Goal: Transaction & Acquisition: Purchase product/service

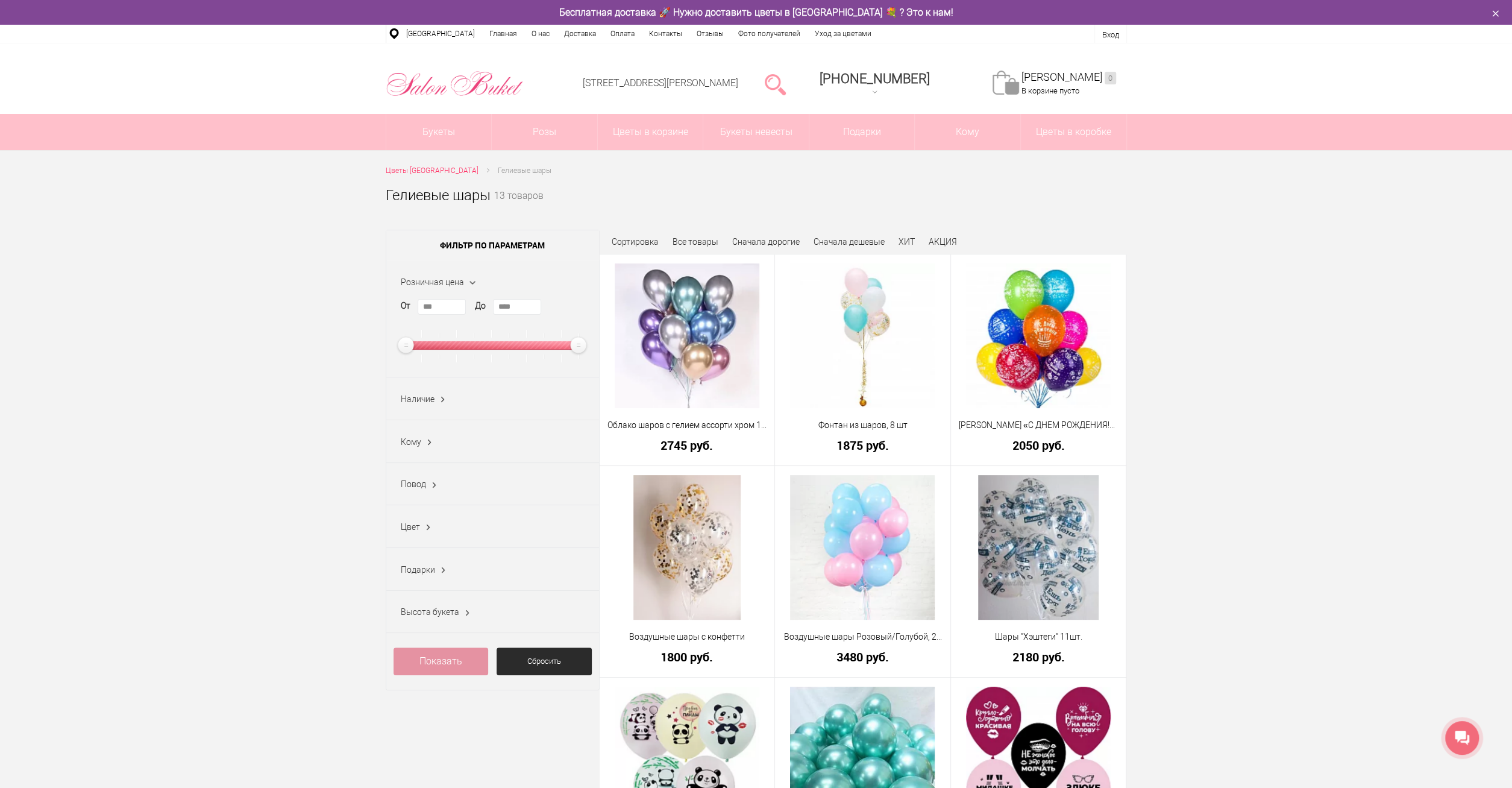
click at [430, 444] on ins at bounding box center [429, 442] width 12 height 16
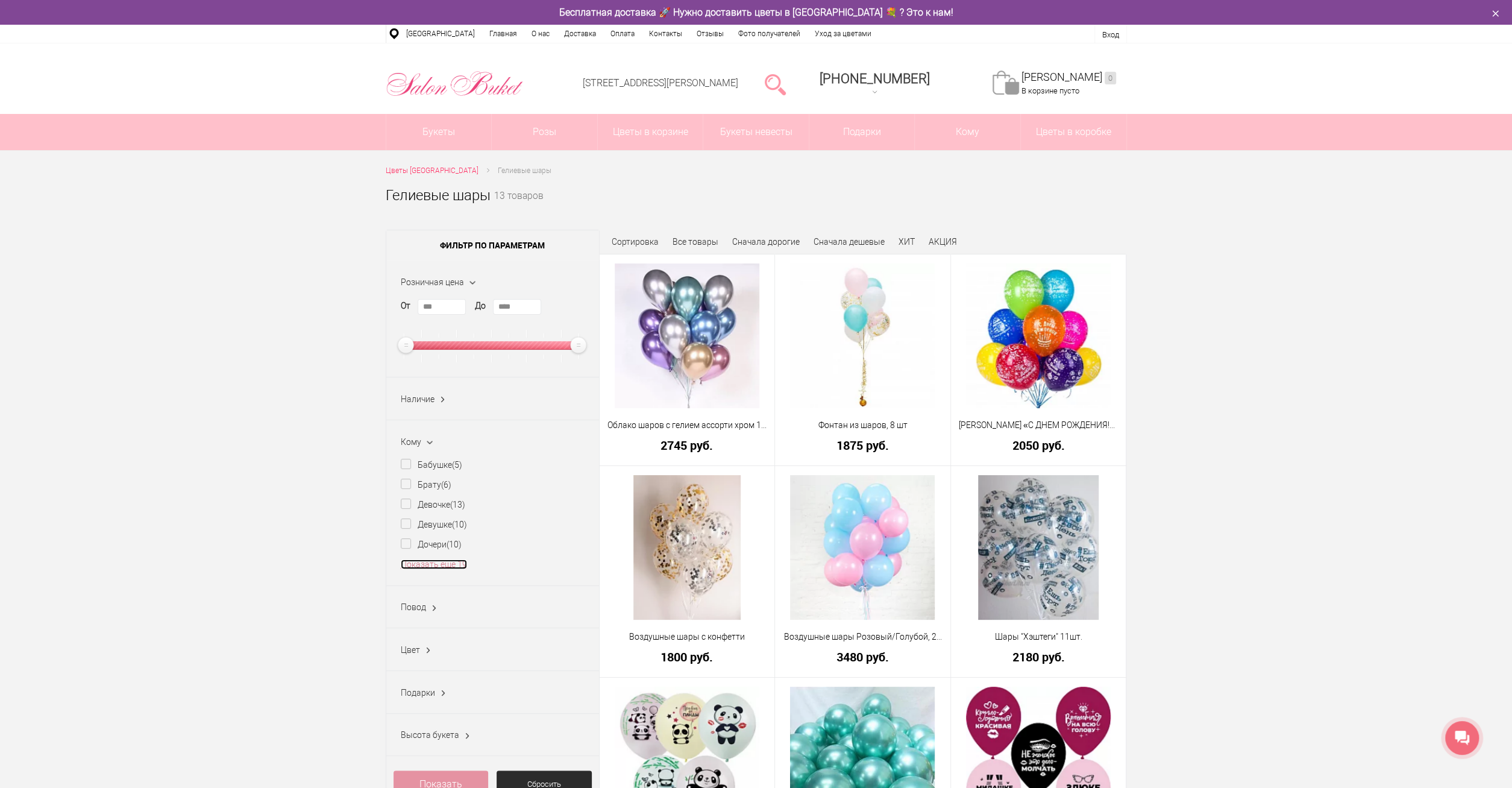
click at [440, 561] on link "Показать еще 19" at bounding box center [434, 564] width 66 height 10
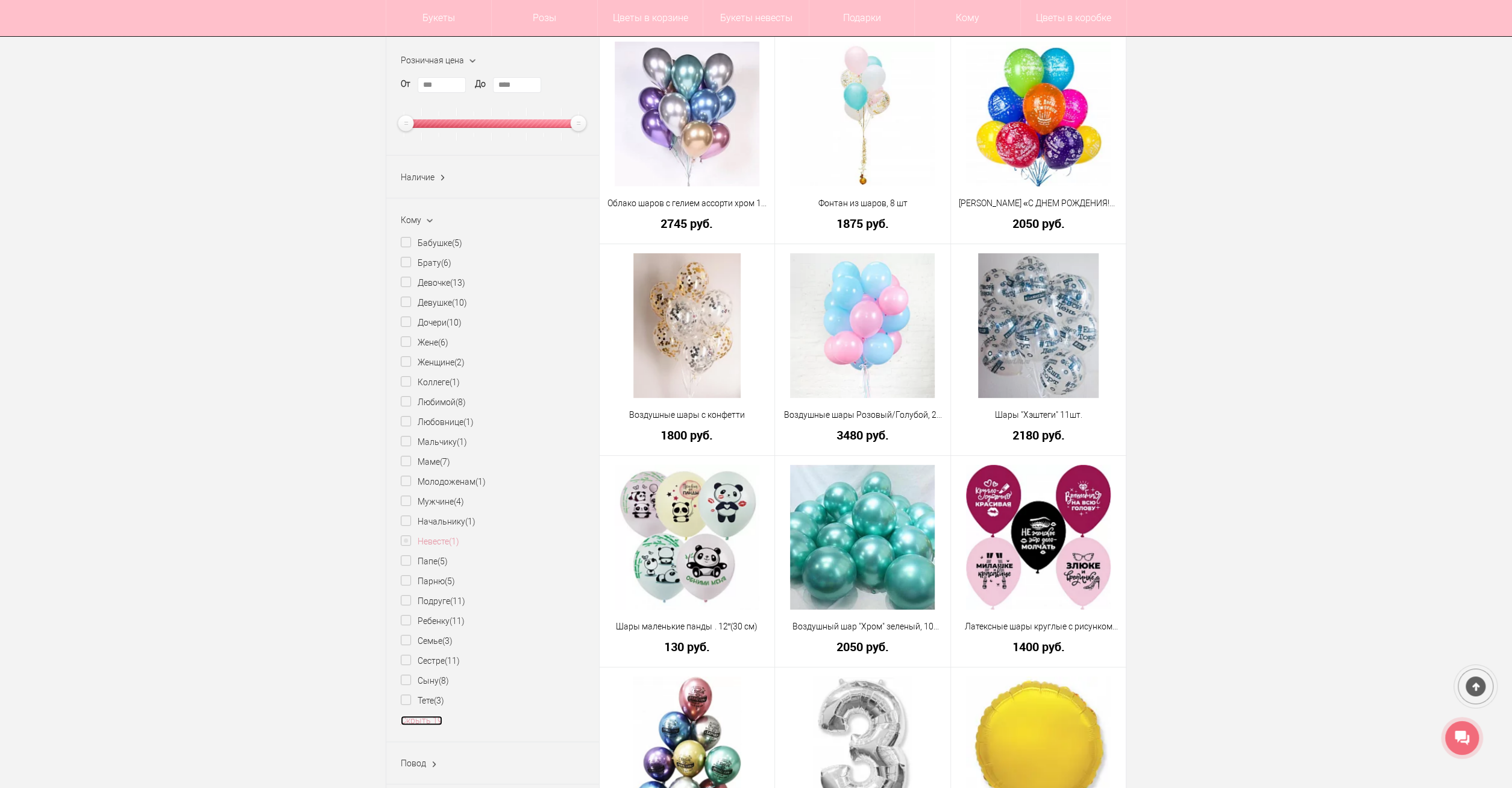
scroll to position [188, 0]
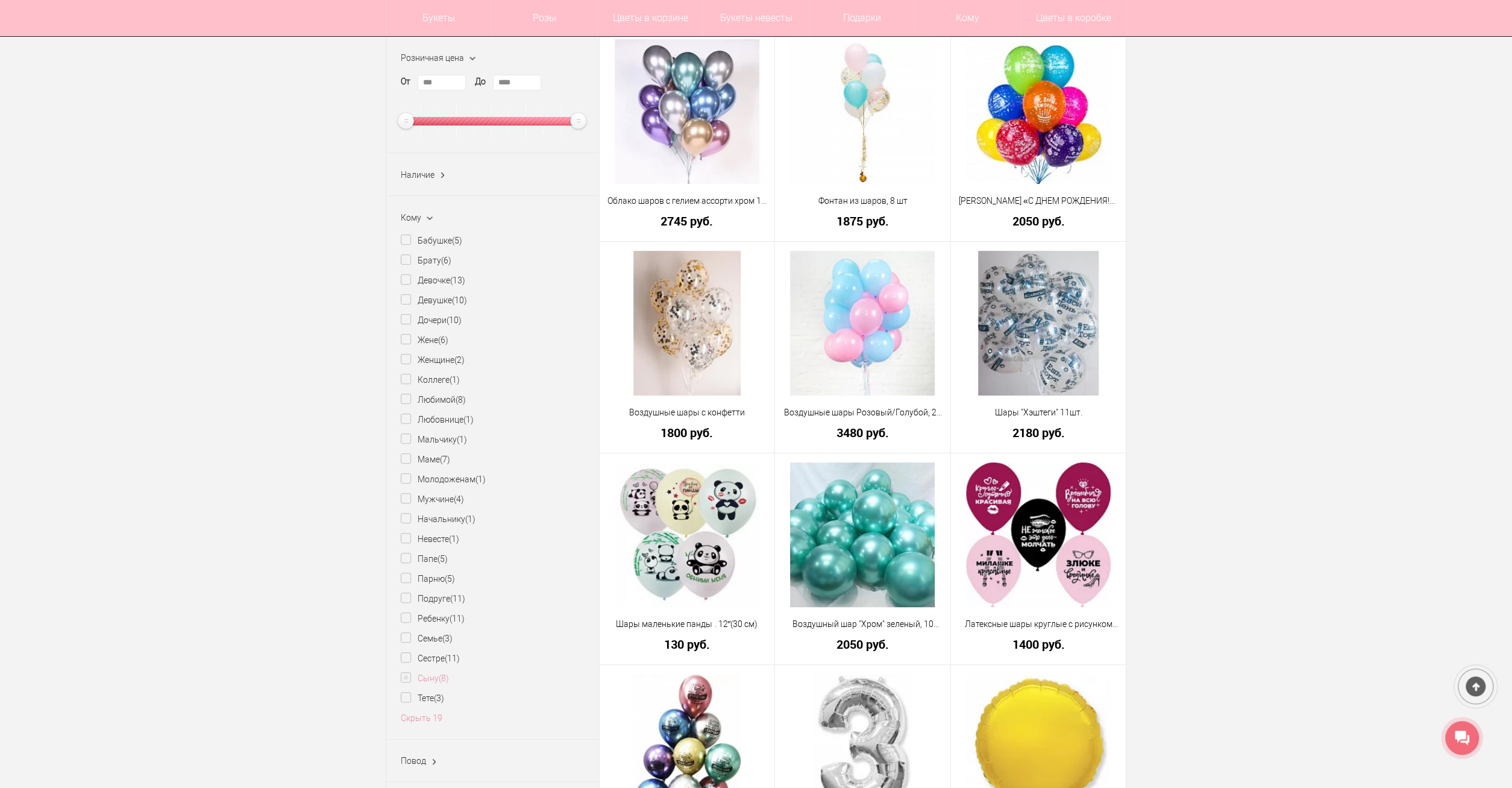
click at [427, 680] on label "Сыну (8)" at bounding box center [425, 677] width 48 height 12
click at [446, 679] on ins "(8)" at bounding box center [444, 678] width 10 height 10
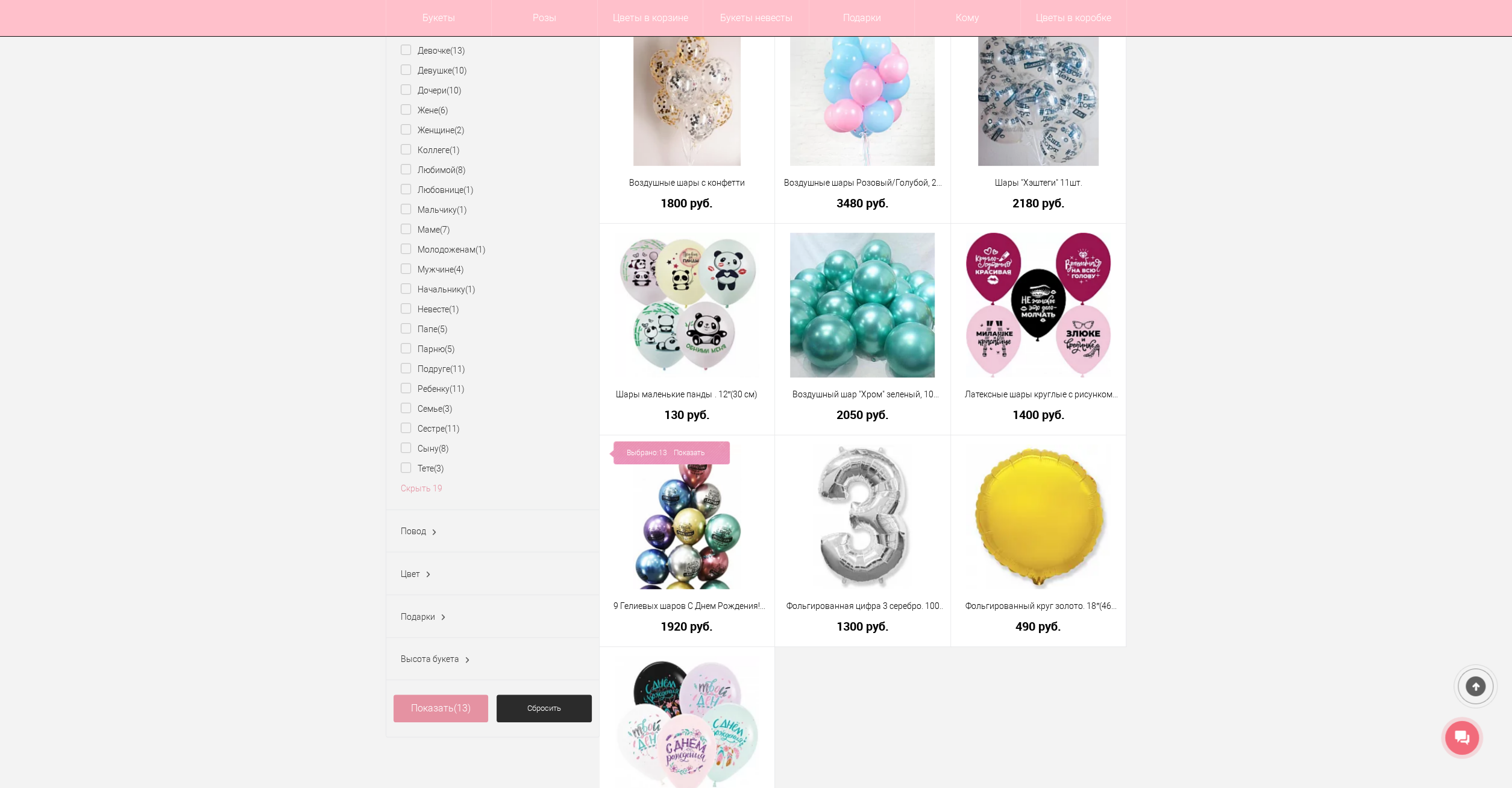
scroll to position [564, 0]
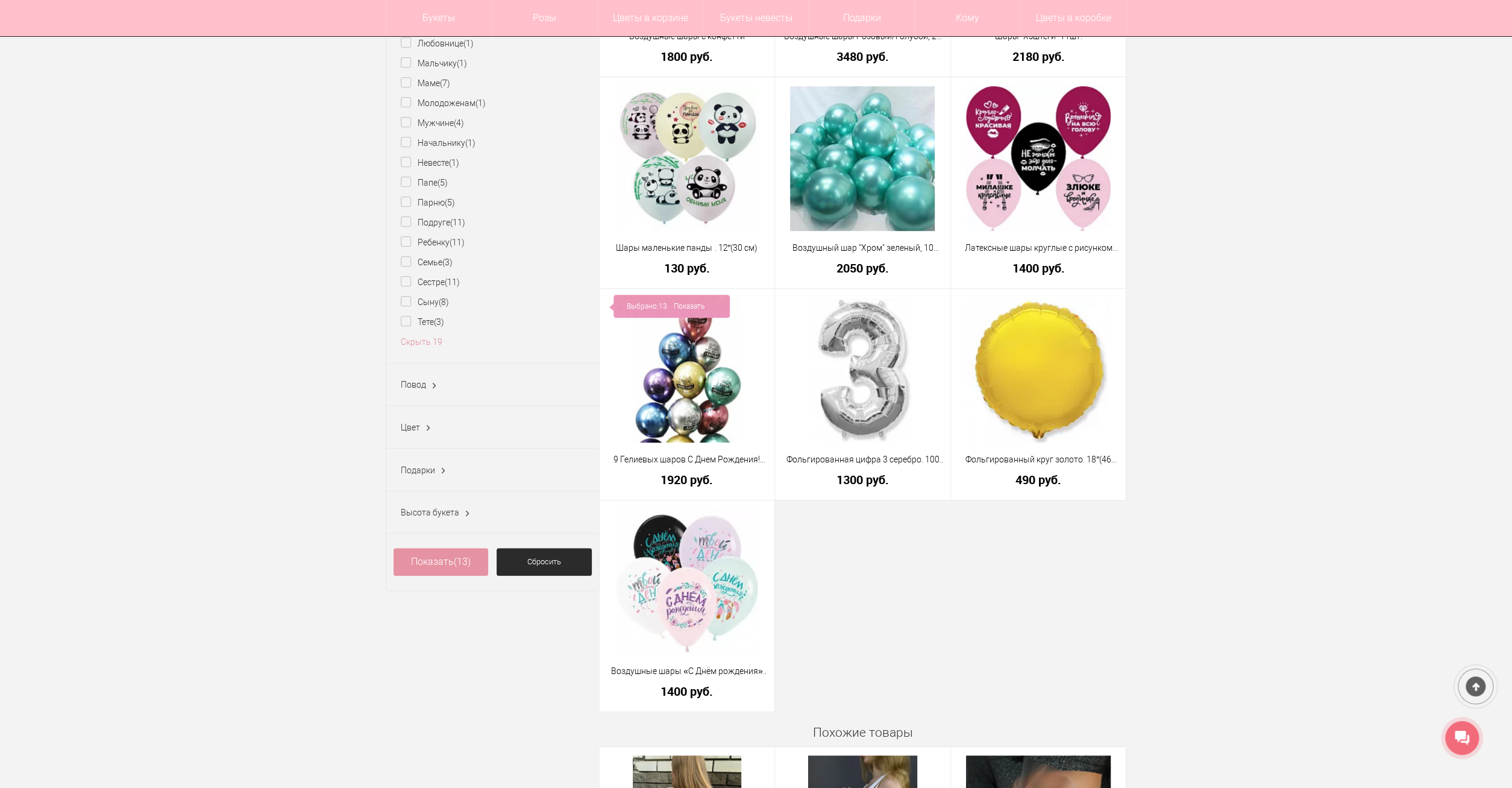
click at [427, 426] on ins at bounding box center [428, 427] width 12 height 16
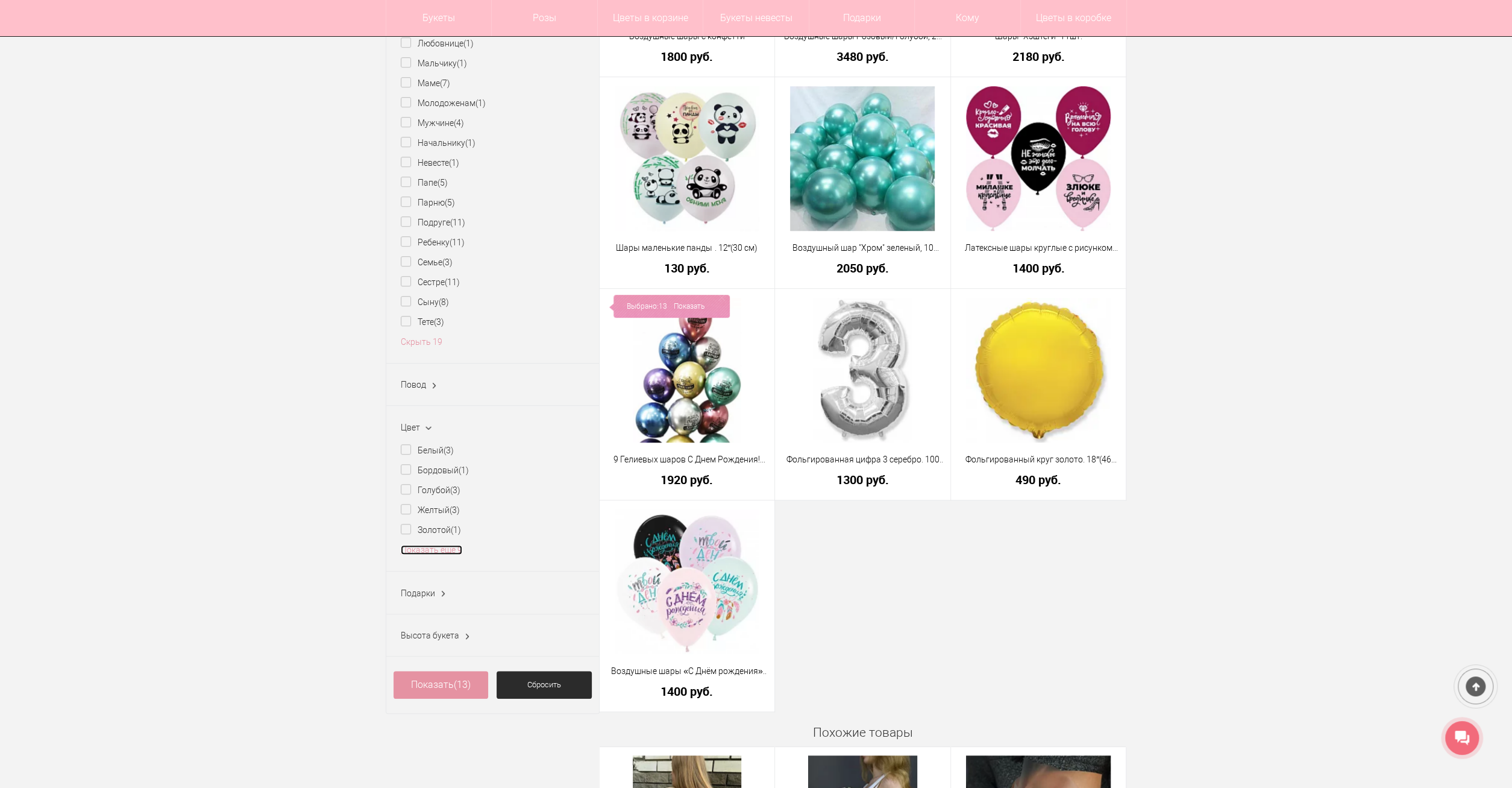
click at [440, 554] on link "Показать еще 9" at bounding box center [431, 549] width 62 height 10
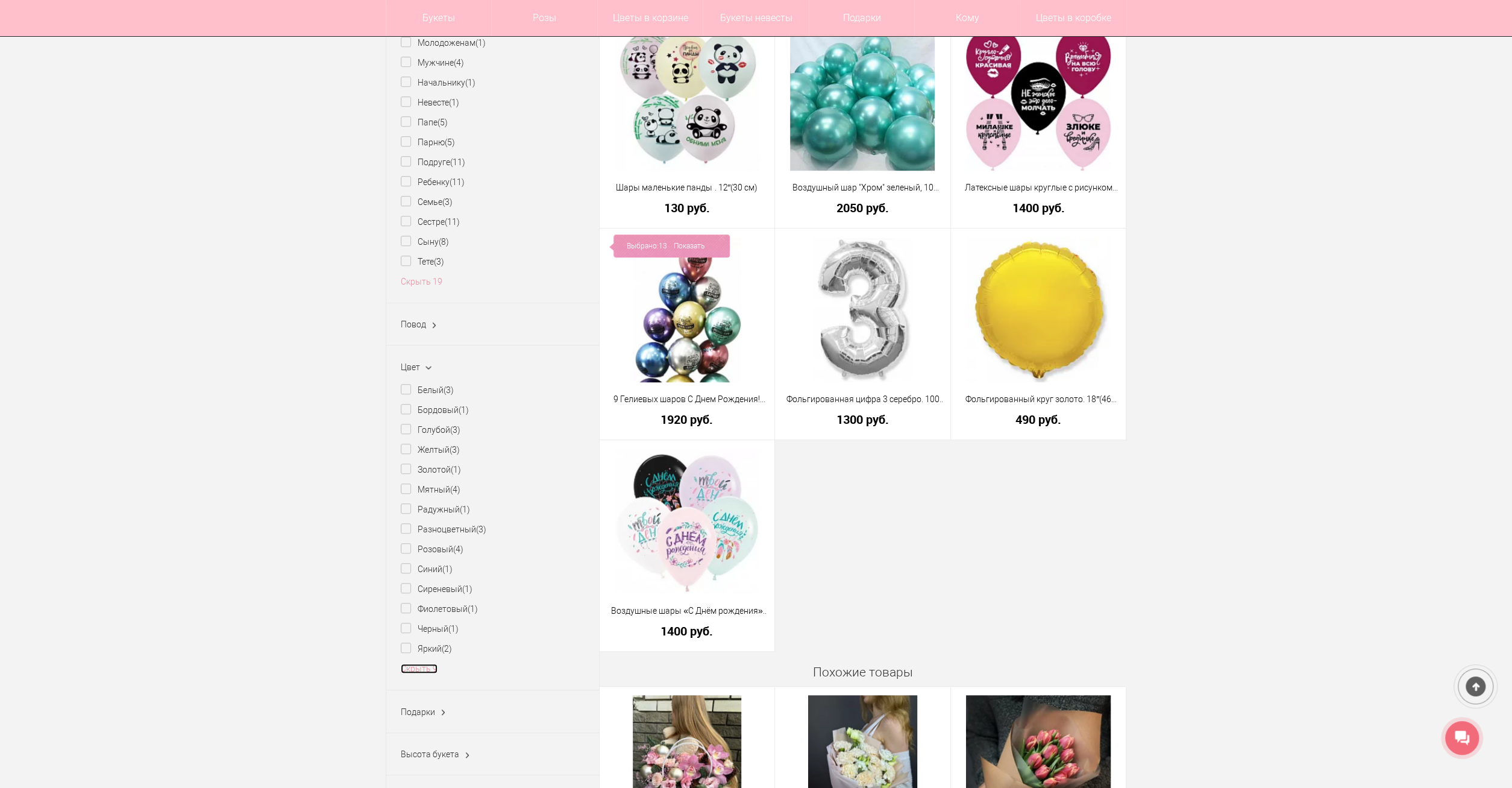
scroll to position [627, 0]
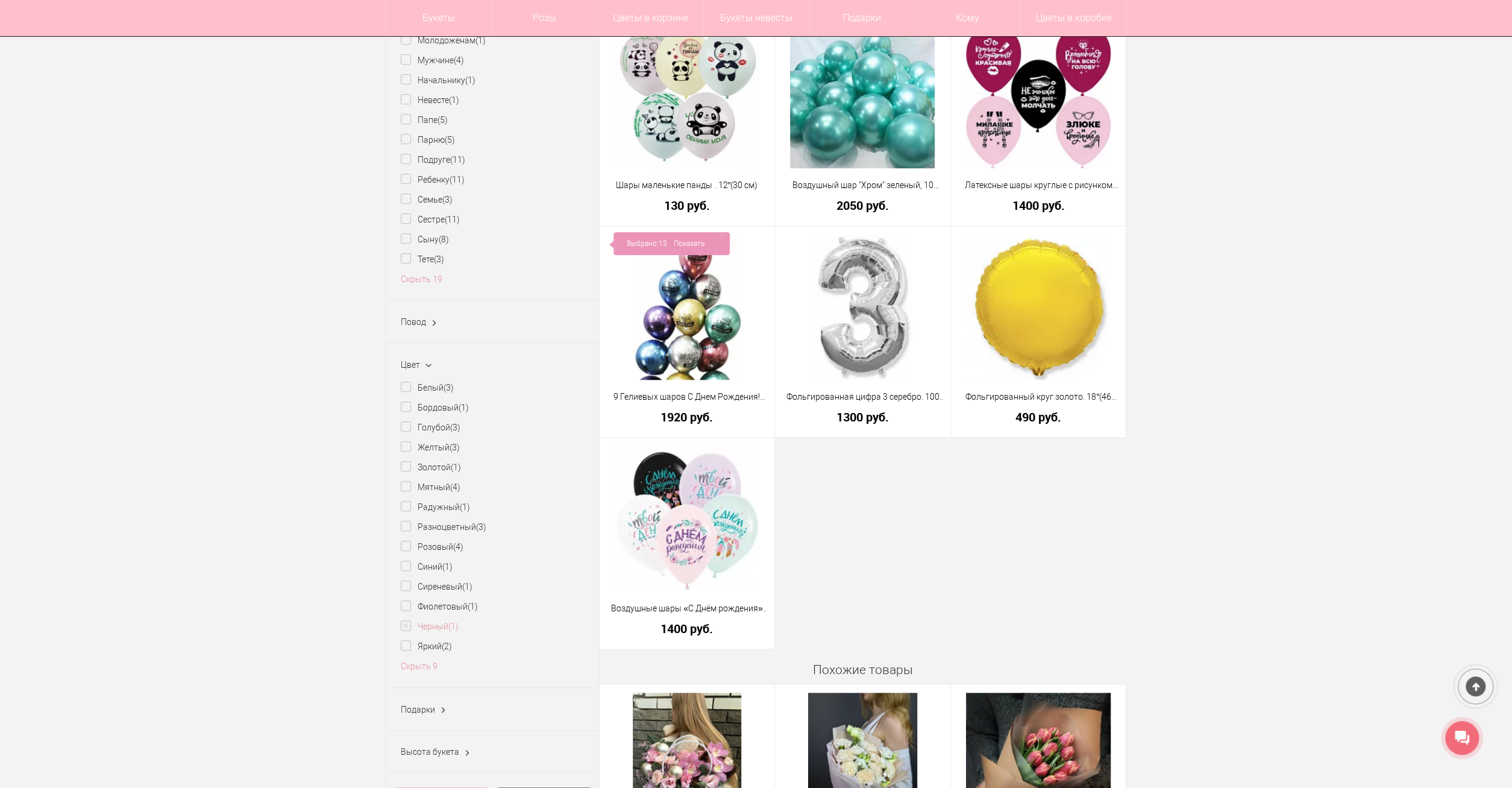
click at [435, 630] on label "Черный (1)" at bounding box center [430, 626] width 58 height 12
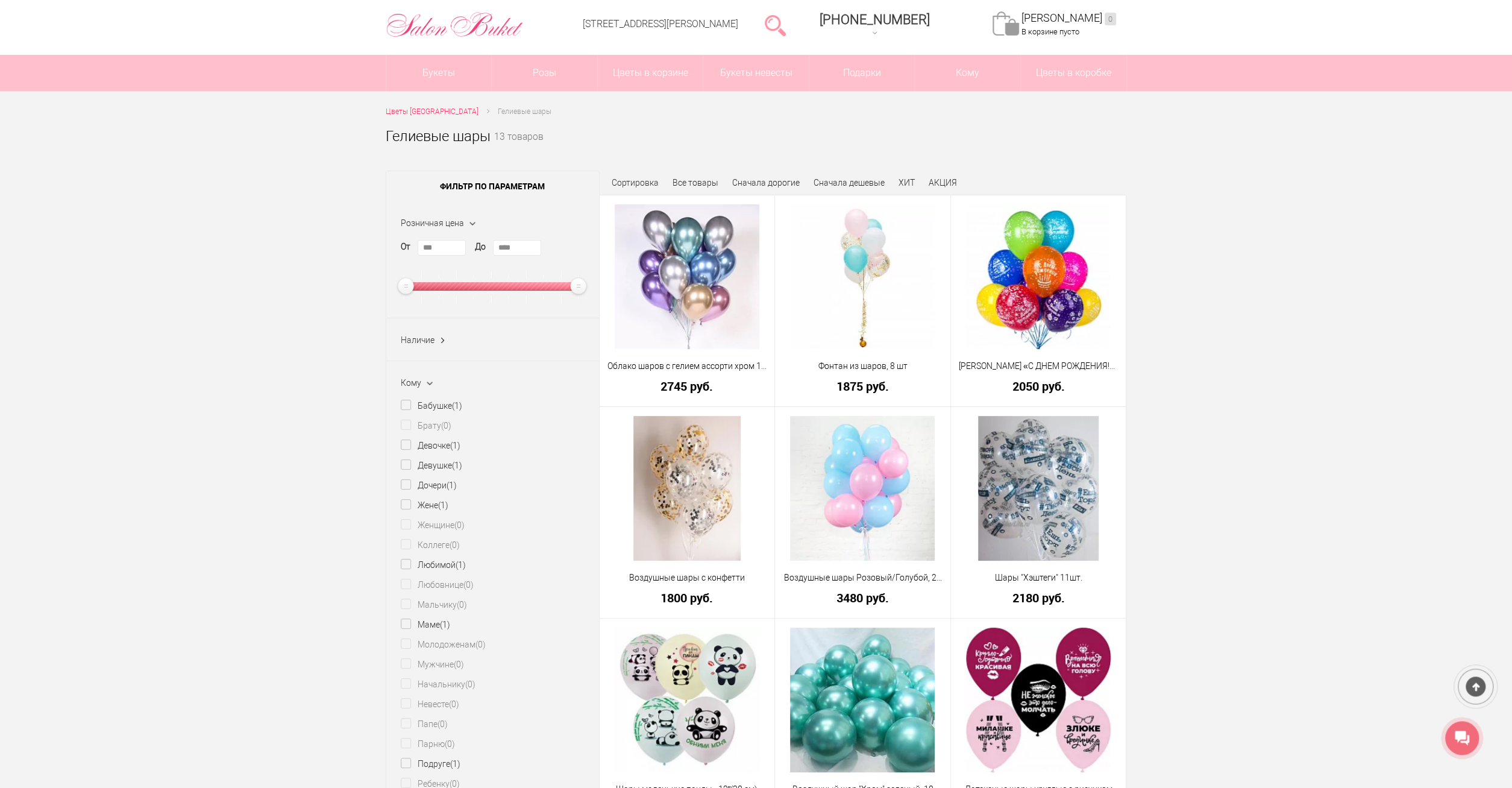
scroll to position [62, 0]
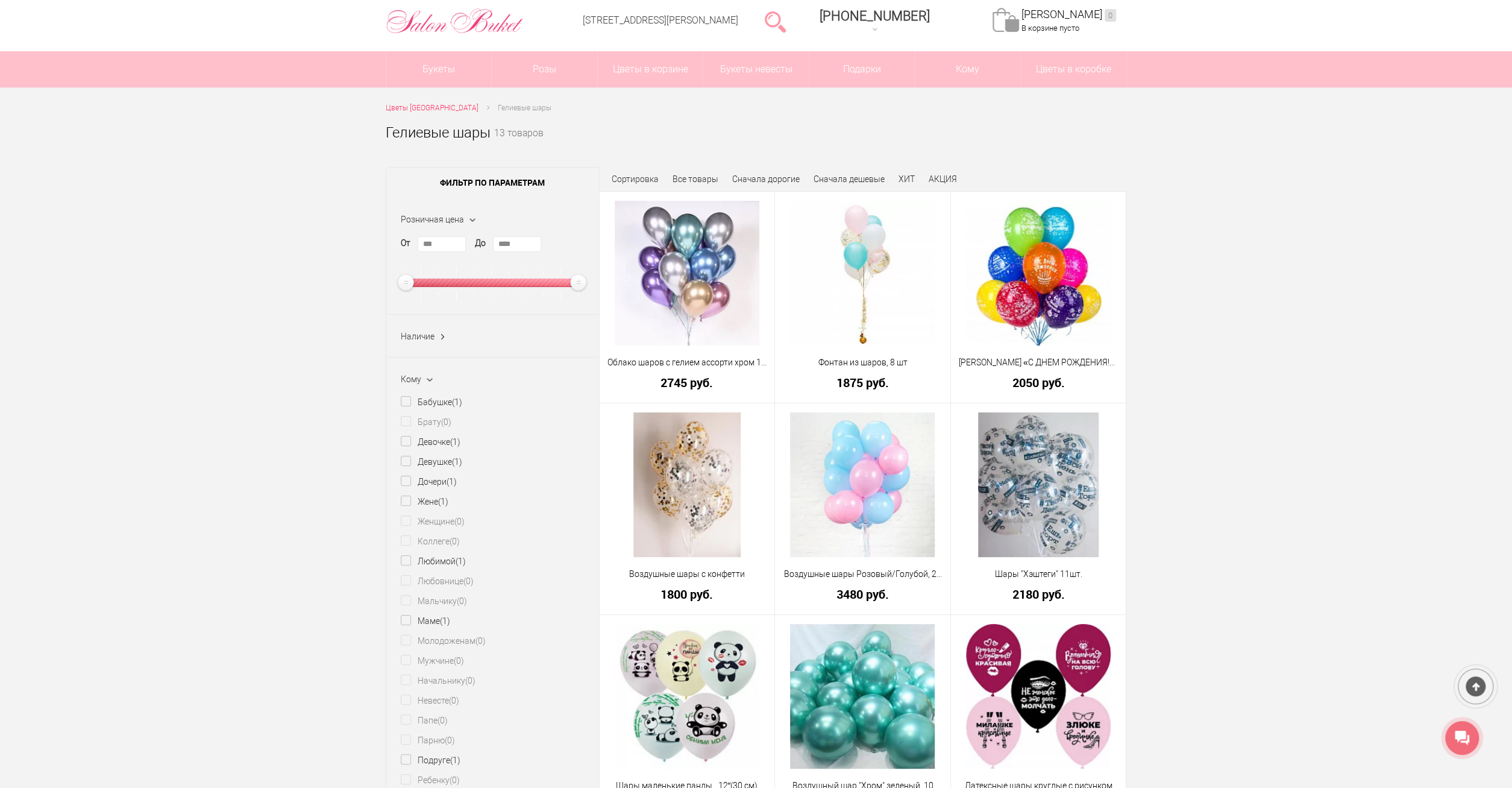
click at [436, 342] on div "Наличие Все В наличии (1) Нет (0)" at bounding box center [493, 335] width 213 height 42
click at [440, 336] on ins at bounding box center [442, 337] width 12 height 16
click at [440, 336] on ins at bounding box center [442, 337] width 16 height 12
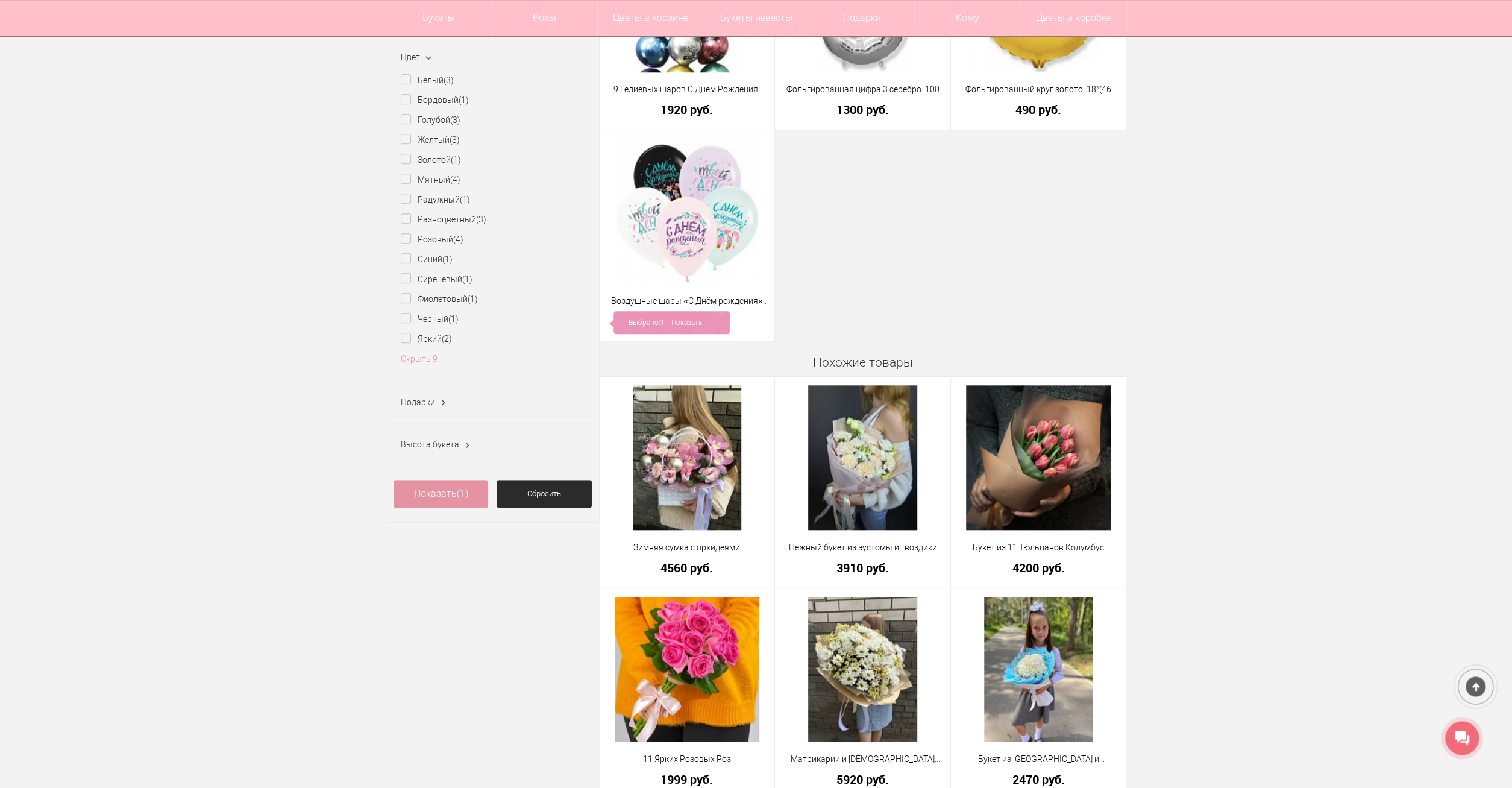
scroll to position [940, 0]
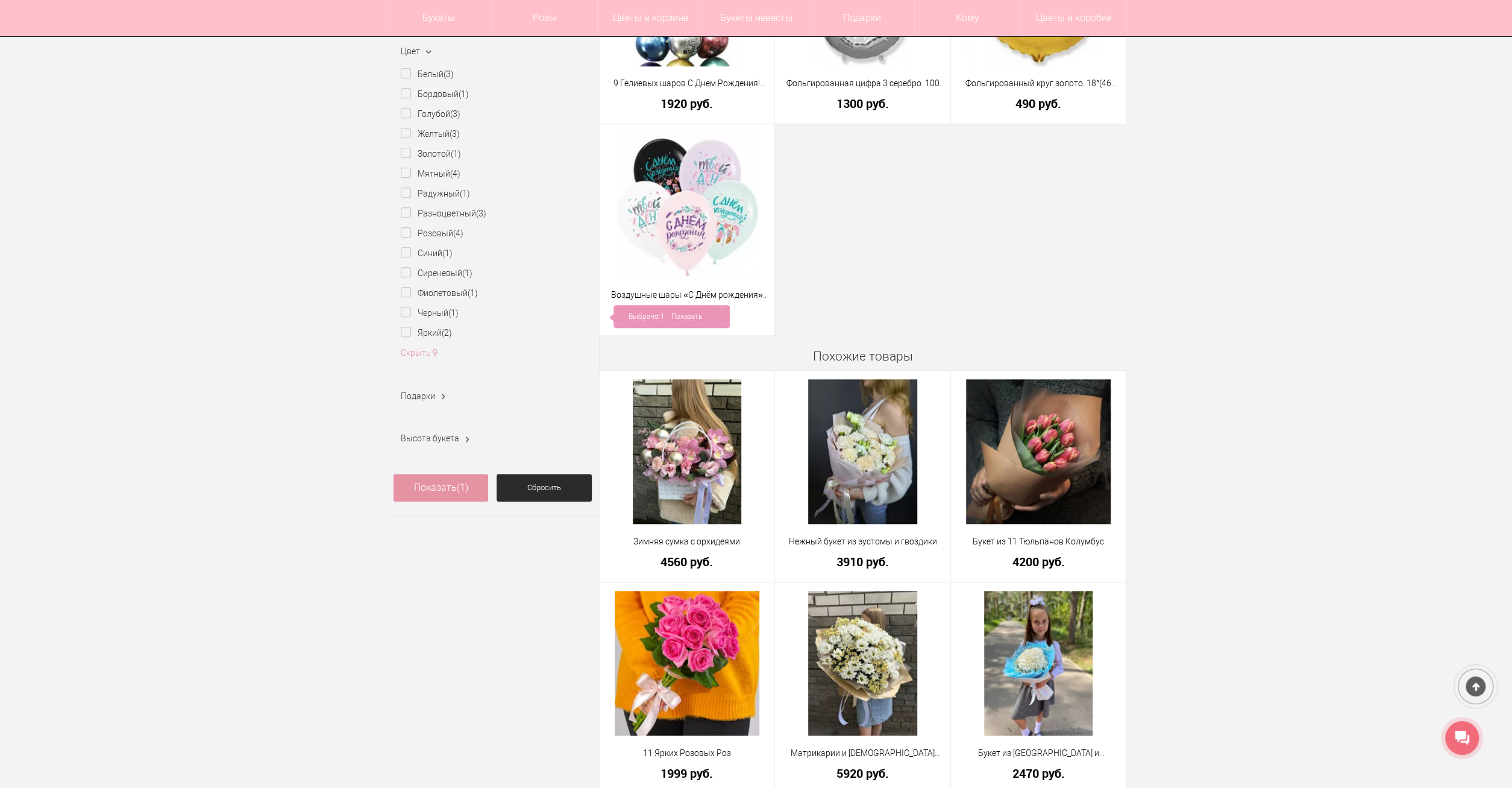
click at [438, 393] on ins at bounding box center [443, 396] width 12 height 16
click at [438, 420] on label "Воздушные шары (1)" at bounding box center [449, 419] width 97 height 12
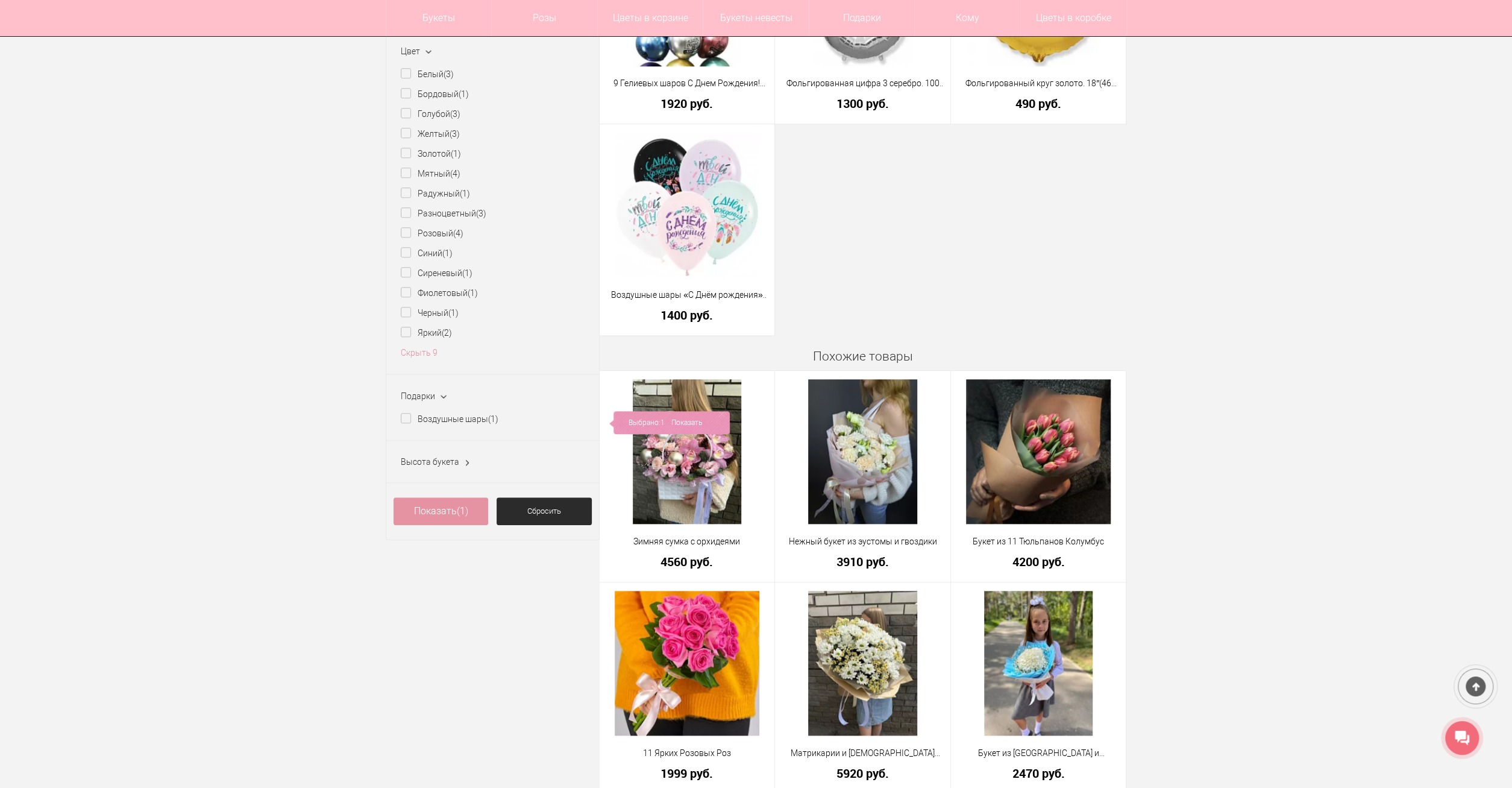
click at [467, 461] on ins at bounding box center [467, 462] width 12 height 16
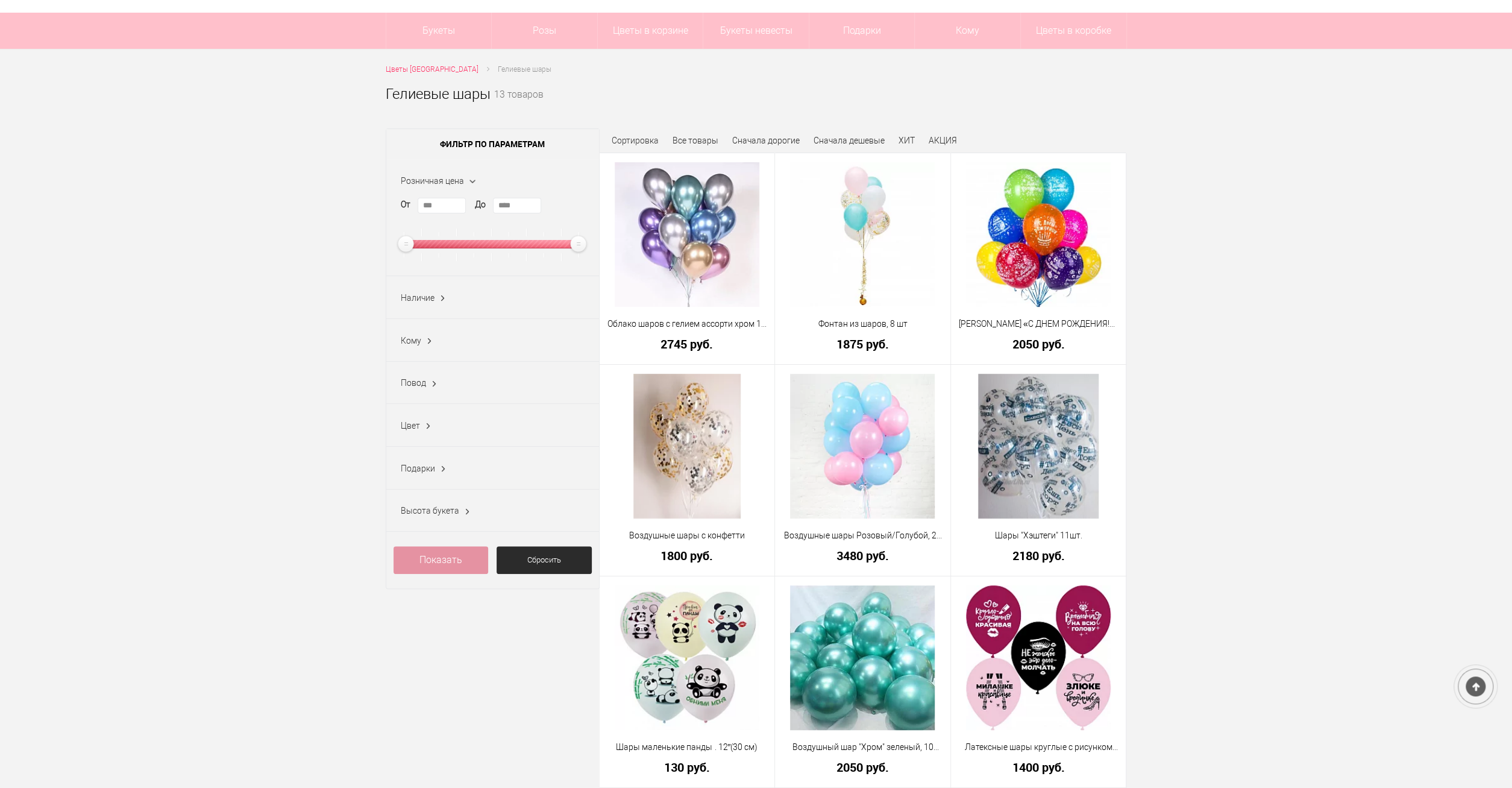
scroll to position [126, 0]
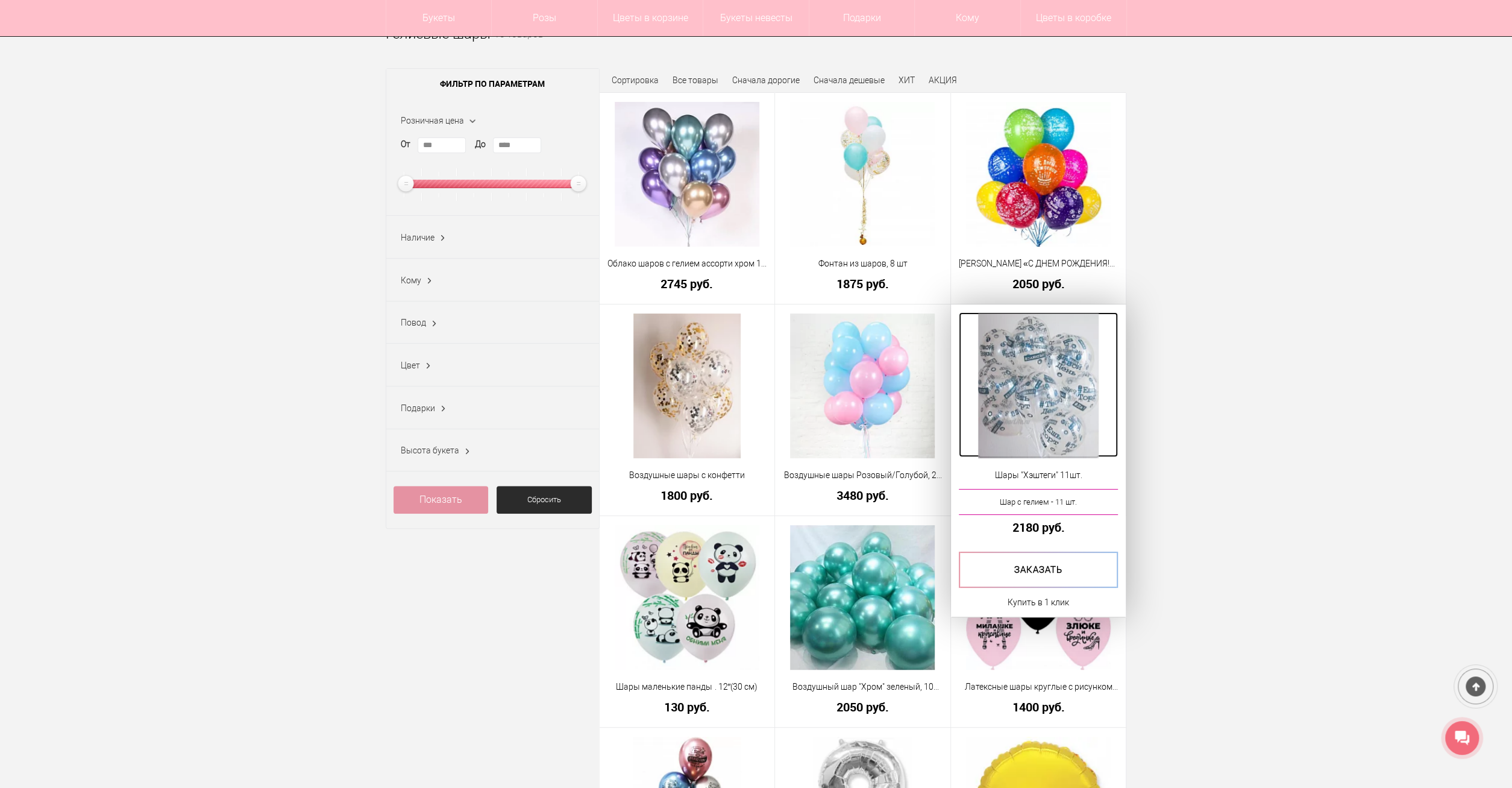
click at [1032, 408] on img at bounding box center [1038, 386] width 121 height 145
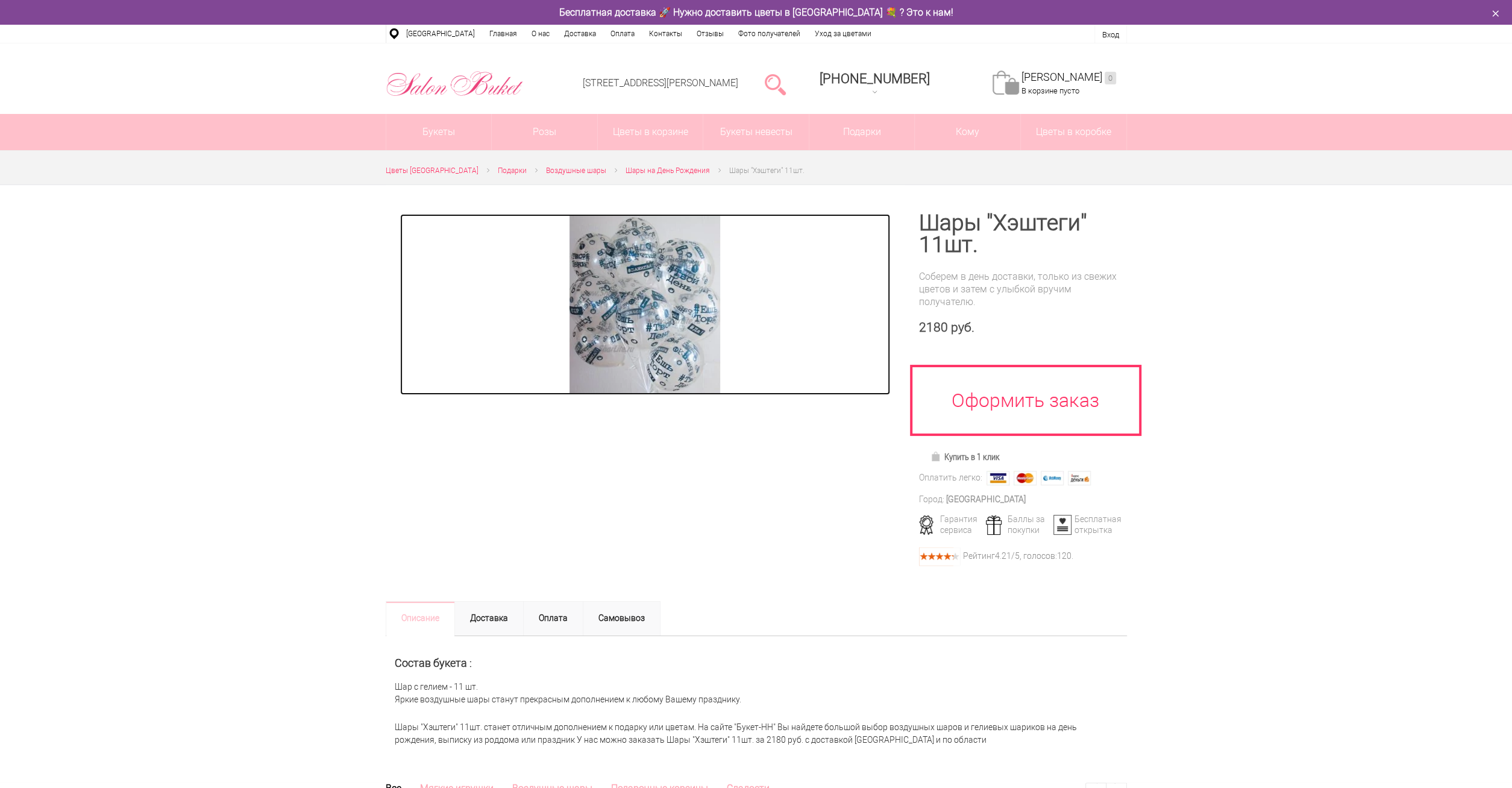
click at [606, 350] on img at bounding box center [644, 304] width 150 height 181
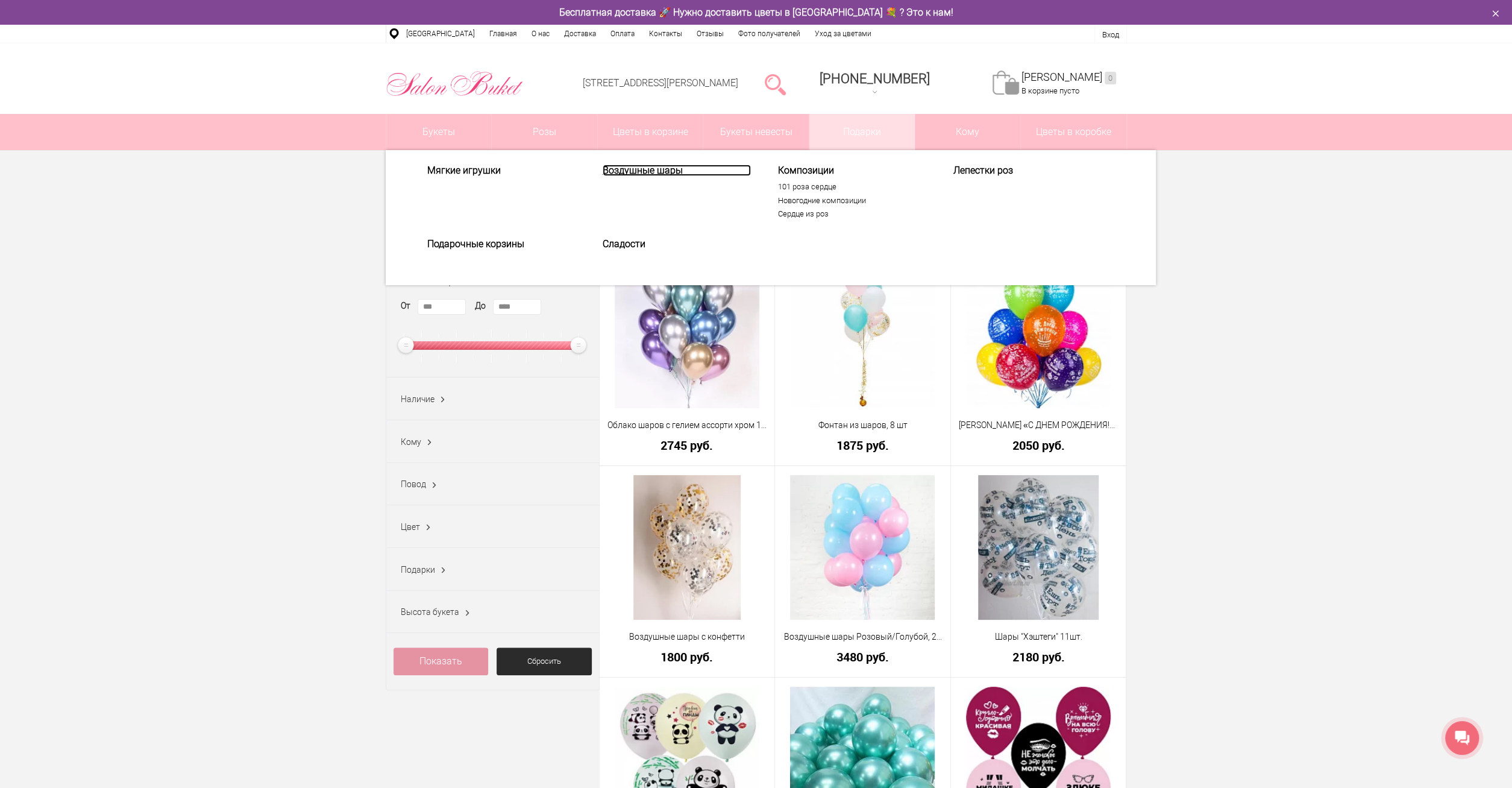
click at [628, 165] on link "Воздушные шары" at bounding box center [677, 170] width 148 height 12
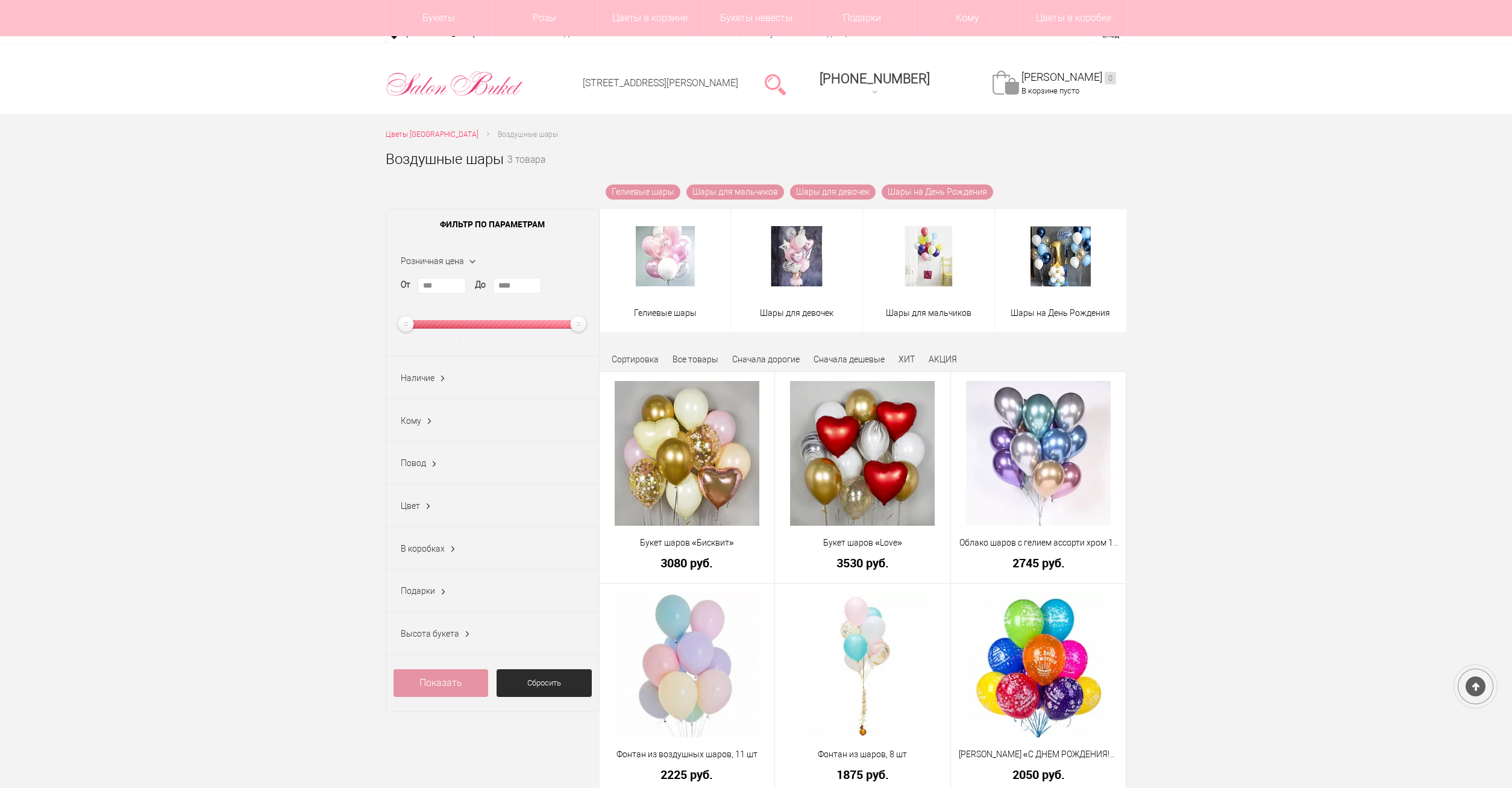
scroll to position [439, 0]
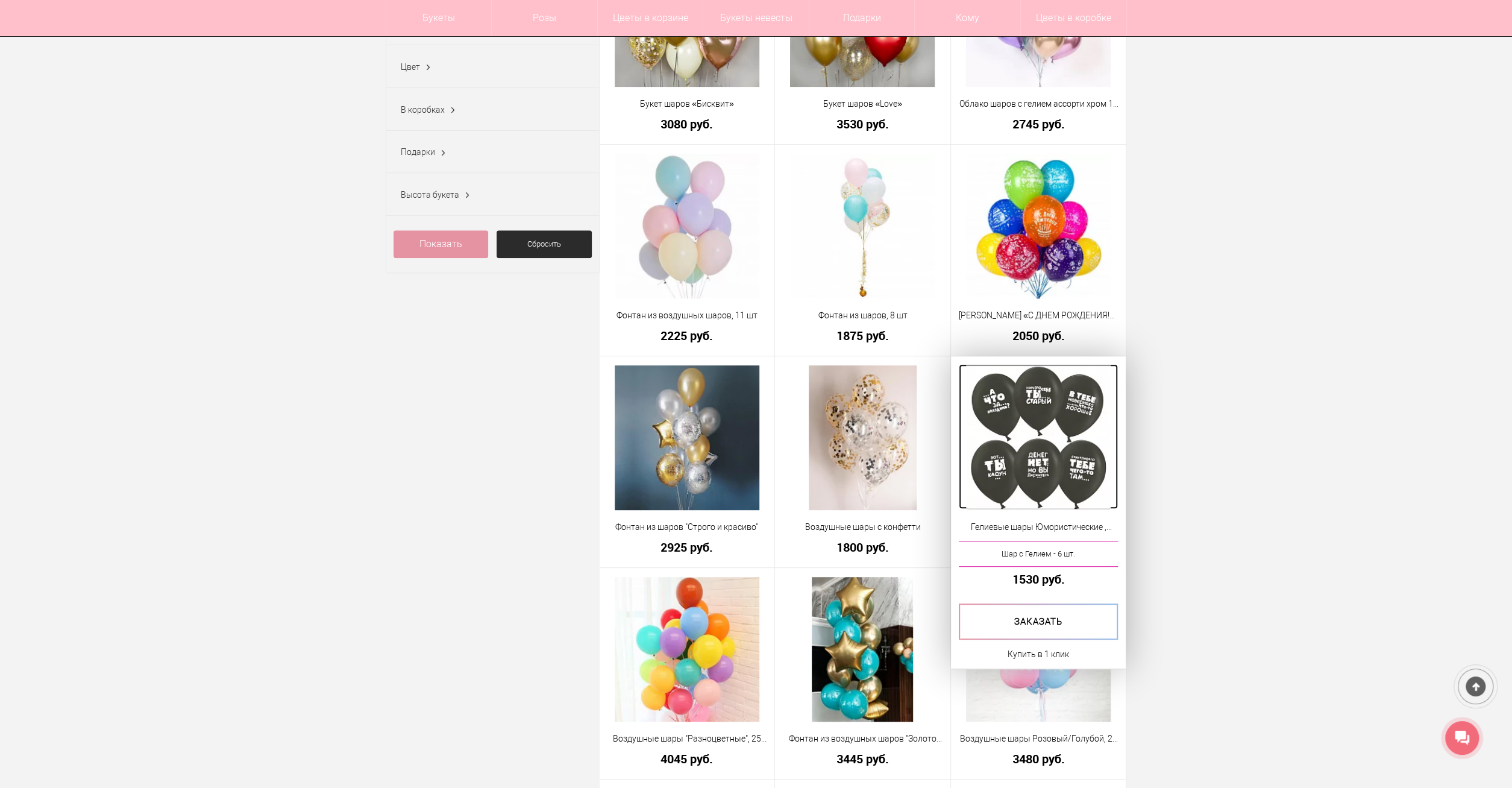
click at [1037, 437] on img at bounding box center [1038, 437] width 145 height 145
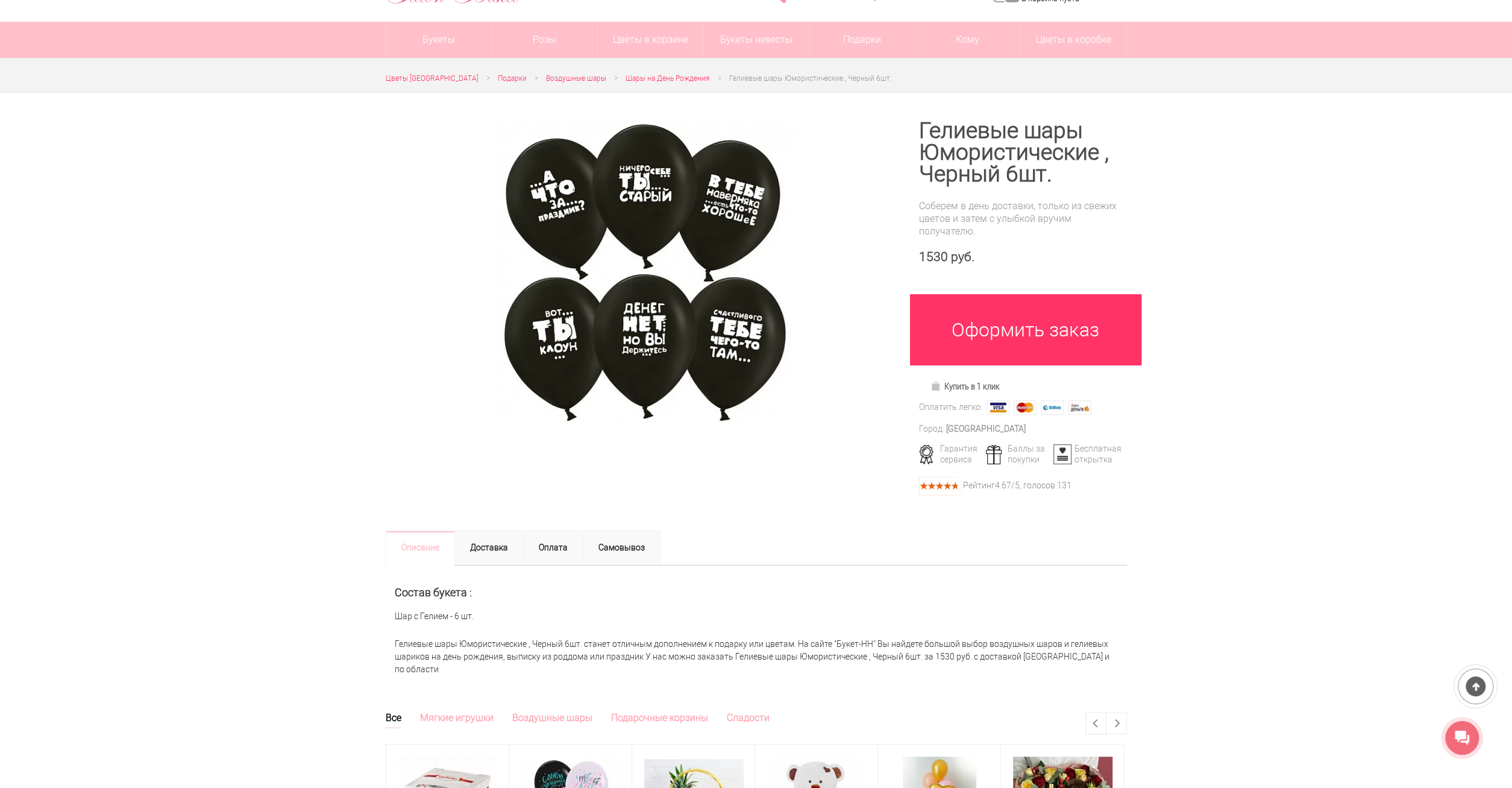
scroll to position [126, 0]
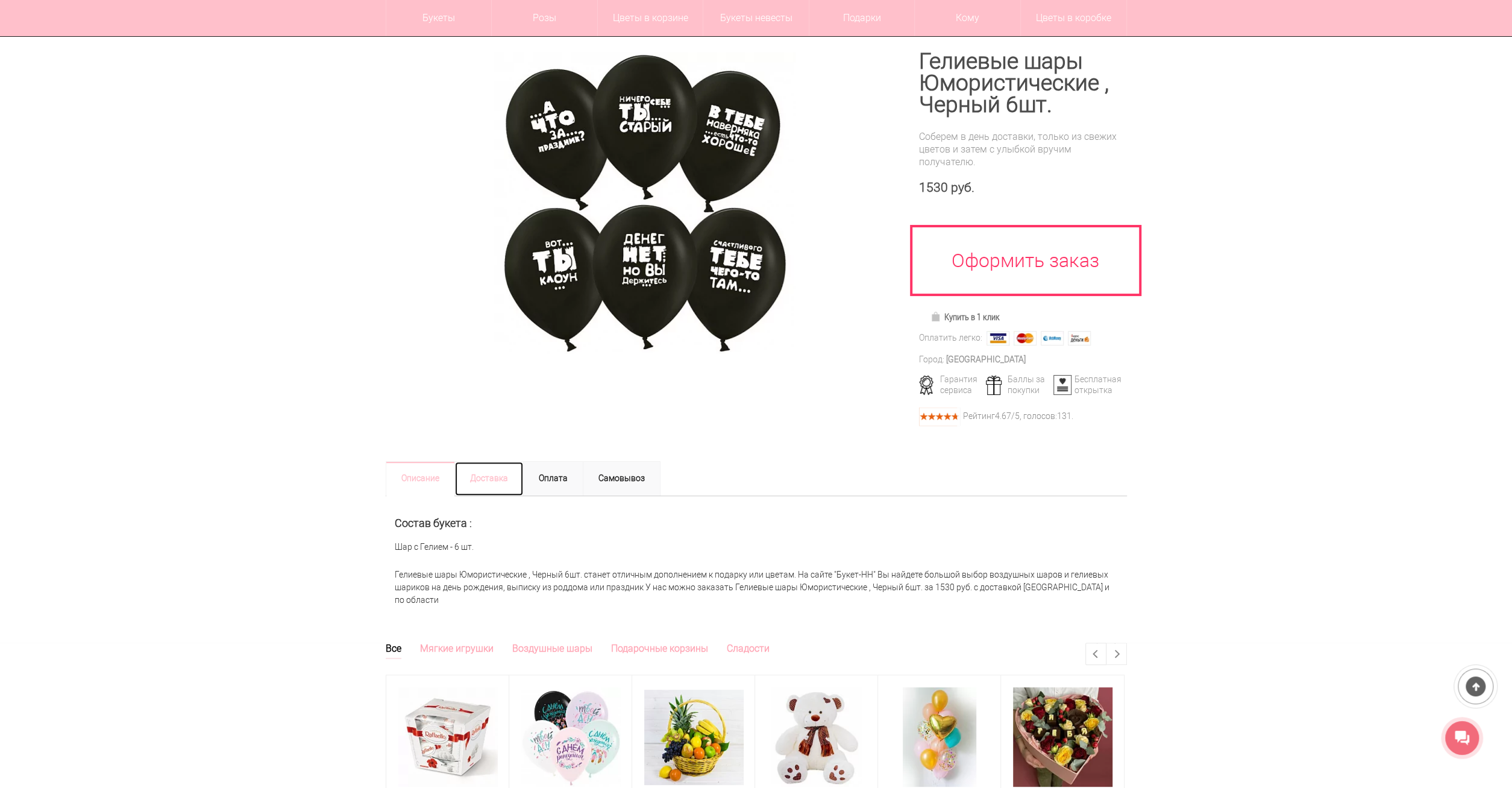
click at [505, 489] on link "Доставка" at bounding box center [489, 479] width 69 height 35
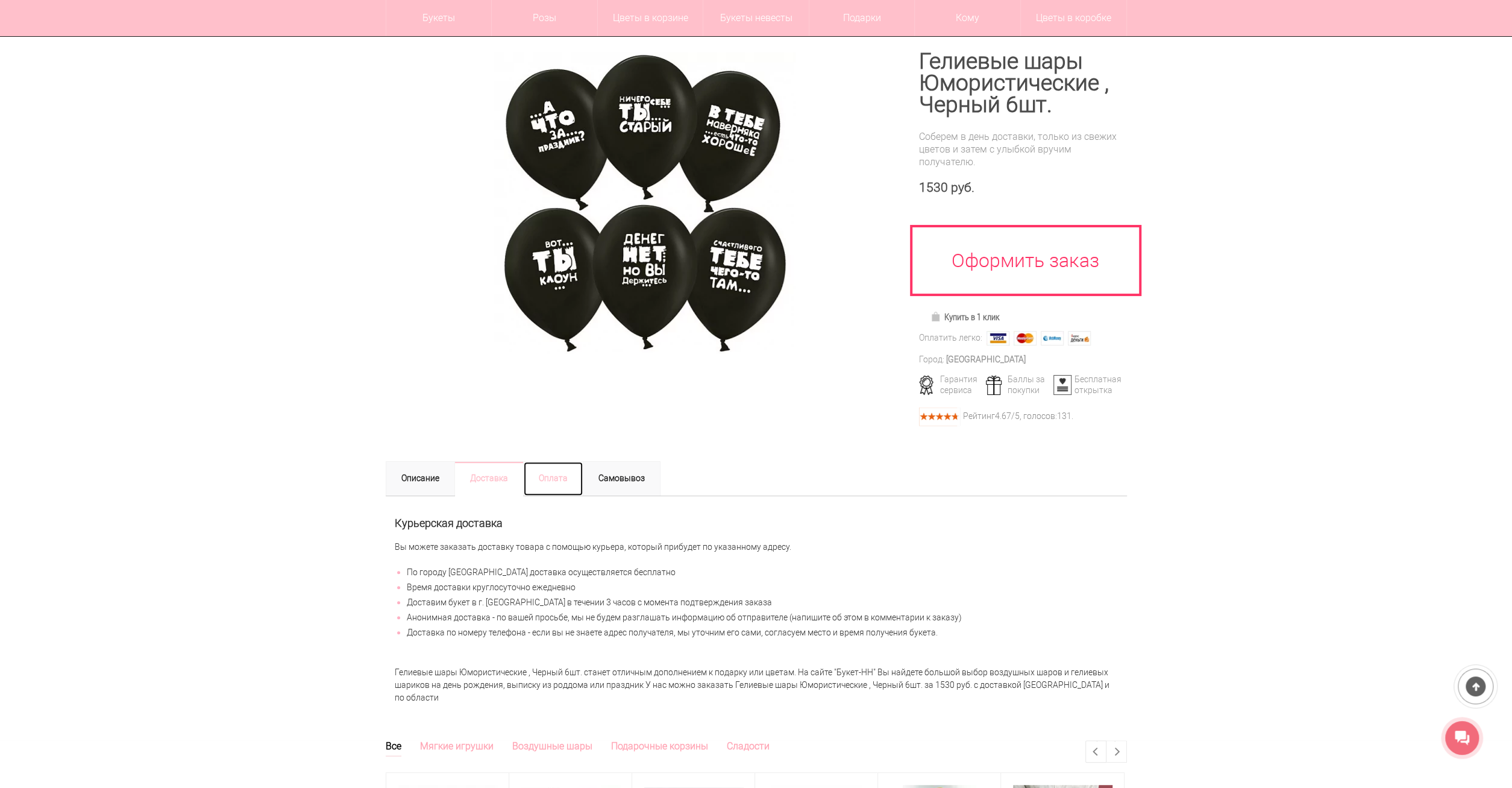
click at [569, 484] on link "Оплата" at bounding box center [553, 479] width 61 height 35
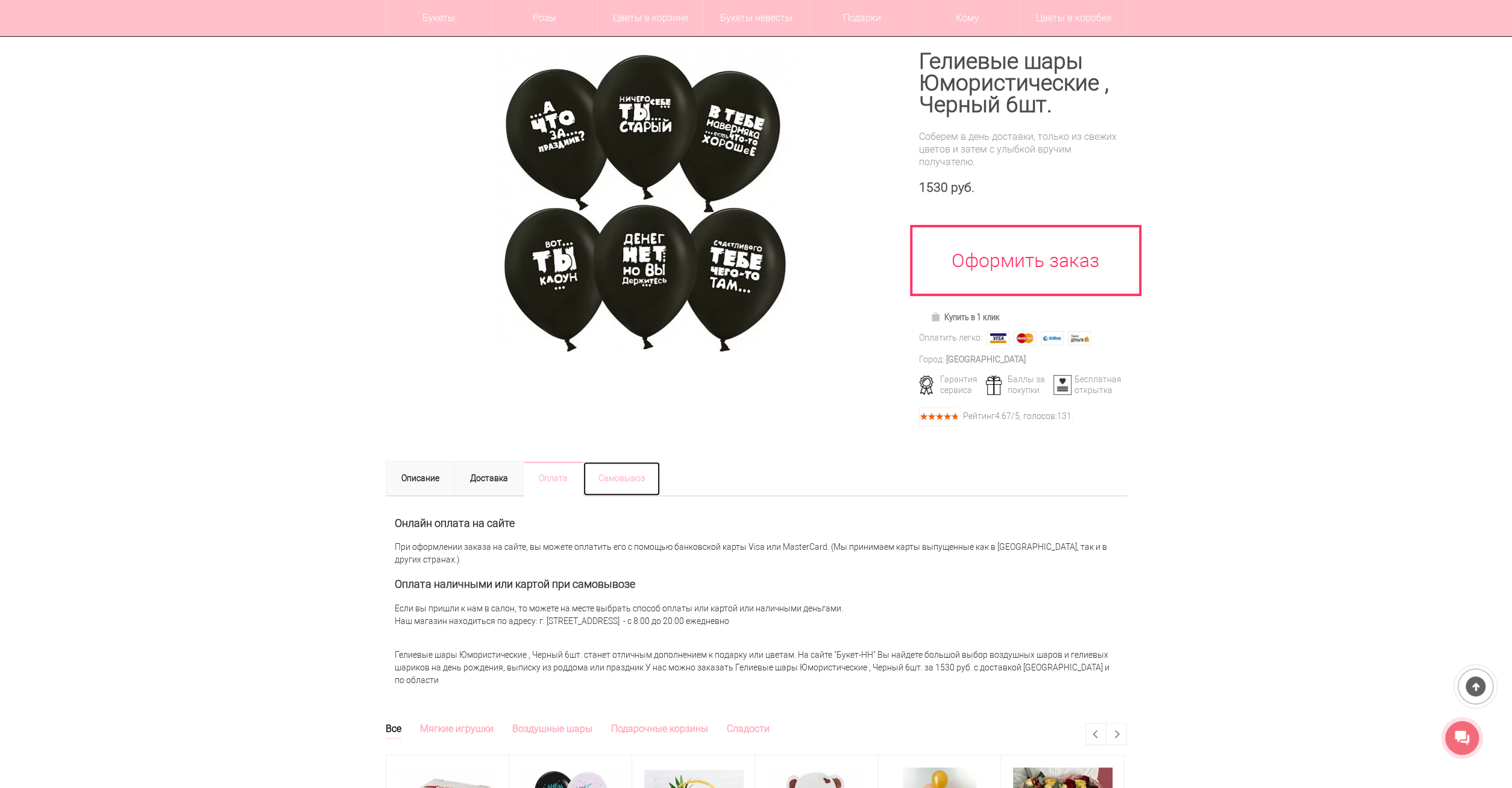
click at [627, 478] on link "Самовывоз" at bounding box center [622, 479] width 78 height 35
